Goal: Information Seeking & Learning: Compare options

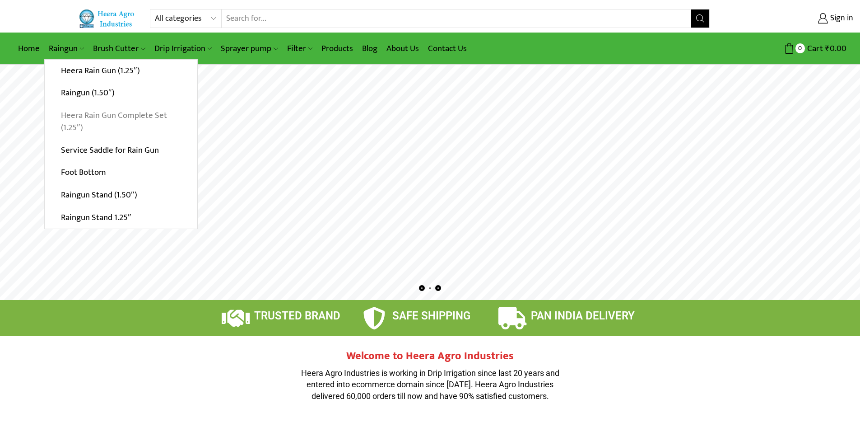
click at [77, 116] on link "Heera Rain Gun Complete Set (1.25″)" at bounding box center [121, 121] width 152 height 35
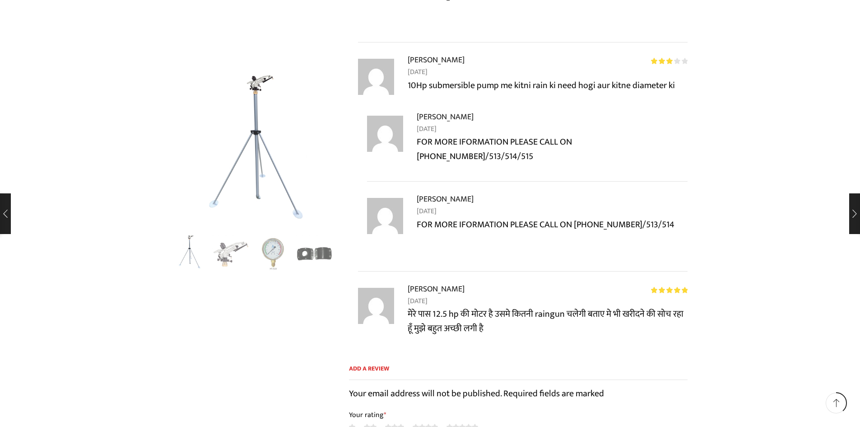
scroll to position [3115, 0]
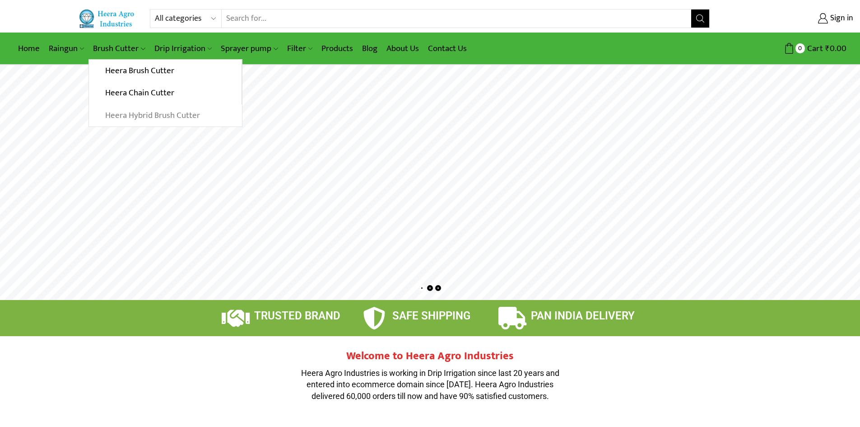
click at [140, 119] on link "Heera Hybrid Brush Cutter" at bounding box center [165, 115] width 153 height 23
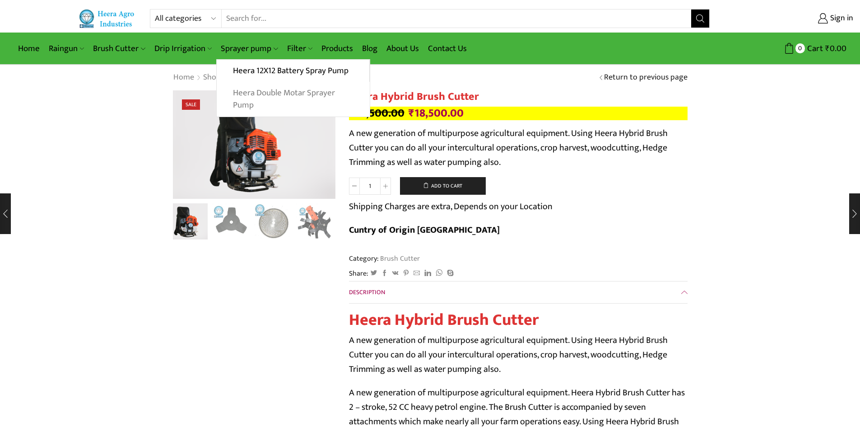
click at [261, 93] on link "Heera Double Motar Sprayer Pump" at bounding box center [293, 99] width 153 height 35
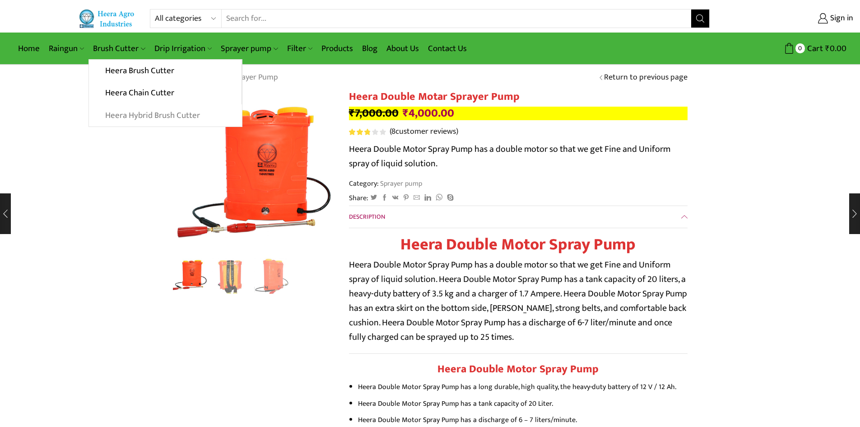
click at [120, 115] on link "Heera Hybrid Brush Cutter" at bounding box center [165, 115] width 153 height 23
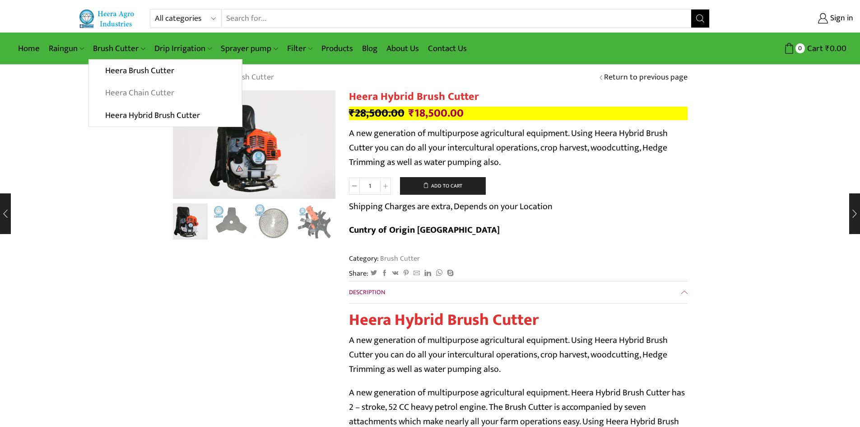
click at [120, 93] on link "Heera Chain Cutter" at bounding box center [165, 93] width 152 height 23
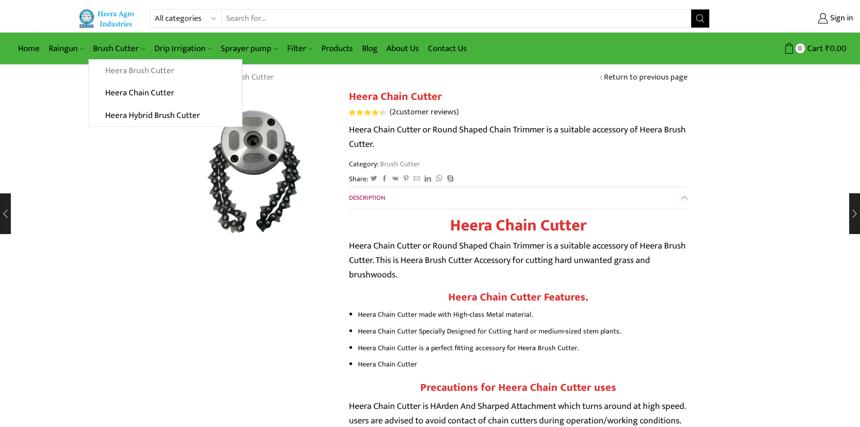
click at [120, 67] on link "Heera Brush Cutter" at bounding box center [165, 71] width 152 height 23
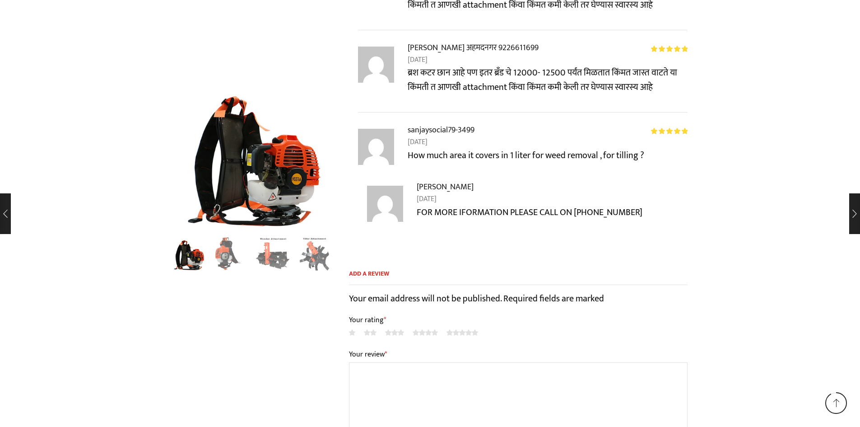
scroll to position [4243, 0]
